Goal: Download file/media

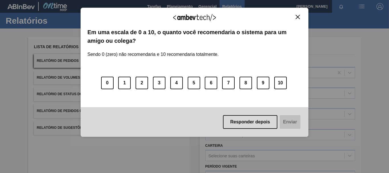
click at [299, 21] on div "Agradecemos seu feedback!" at bounding box center [194, 21] width 214 height 13
click at [295, 17] on button "Close" at bounding box center [298, 17] width 8 height 5
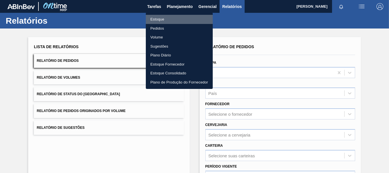
click at [175, 19] on li "Estoque" at bounding box center [179, 19] width 67 height 9
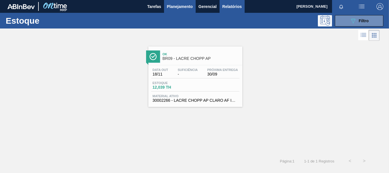
click at [225, 7] on span "Relatórios" at bounding box center [231, 6] width 19 height 7
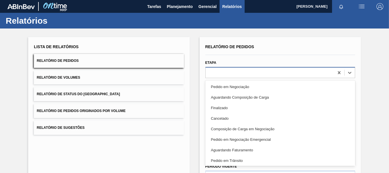
click at [219, 75] on div at bounding box center [270, 72] width 128 height 8
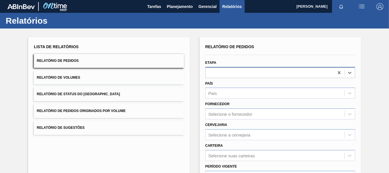
click at [219, 75] on div at bounding box center [270, 72] width 128 height 8
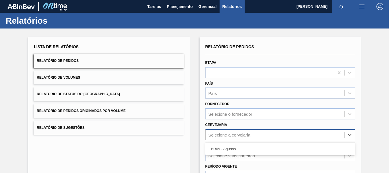
click at [225, 135] on div "Selecione a cervejaria" at bounding box center [230, 134] width 42 height 5
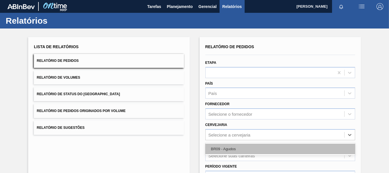
click at [227, 149] on div "BR09 - Agudos" at bounding box center [280, 149] width 150 height 11
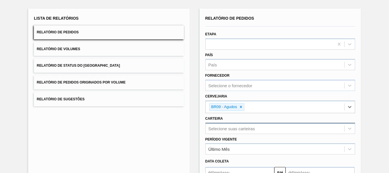
scroll to position [79, 0]
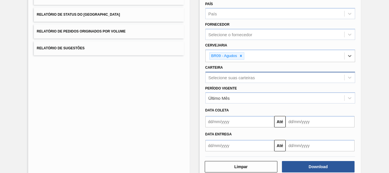
click at [220, 83] on div "Selecione suas carteiras" at bounding box center [280, 77] width 150 height 11
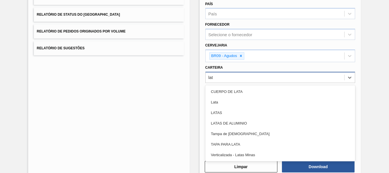
type input "lata"
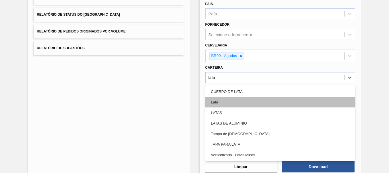
click at [227, 105] on div "Lata" at bounding box center [280, 102] width 150 height 11
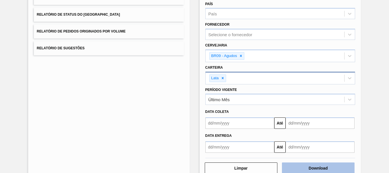
click at [320, 170] on button "Download" at bounding box center [318, 167] width 73 height 11
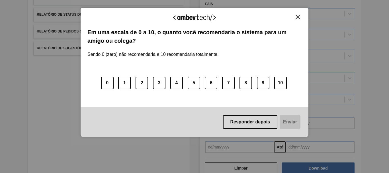
click at [298, 19] on button "Close" at bounding box center [298, 17] width 8 height 5
